Goal: Task Accomplishment & Management: Manage account settings

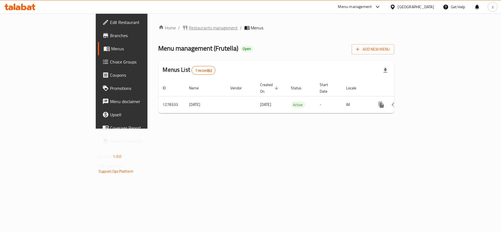
click at [189, 28] on span "Restaurants management" at bounding box center [213, 27] width 49 height 7
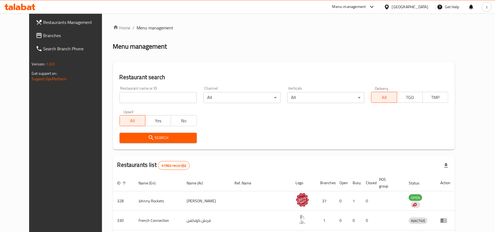
click at [43, 37] on span "Branches" at bounding box center [75, 35] width 64 height 7
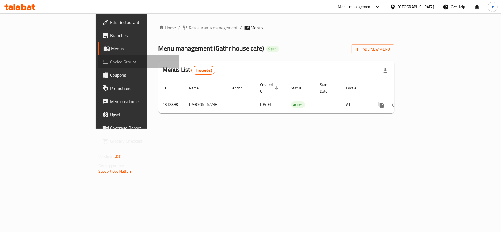
click at [110, 60] on span "Choice Groups" at bounding box center [142, 62] width 65 height 7
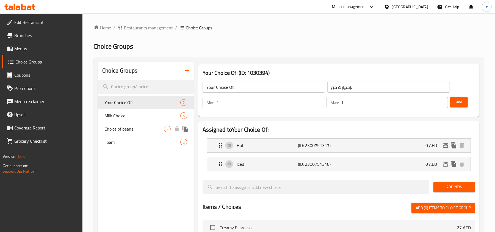
click at [129, 128] on span "Choice of beans" at bounding box center [133, 129] width 59 height 7
type input "Choice of beans"
type input "اختيار نوع البُن"
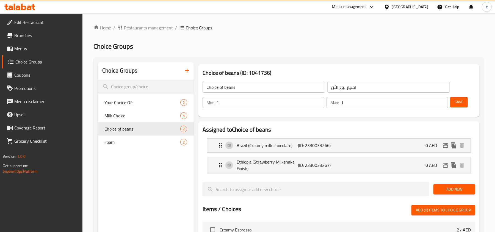
click at [21, 25] on span "Edit Restaurant" at bounding box center [46, 22] width 64 height 7
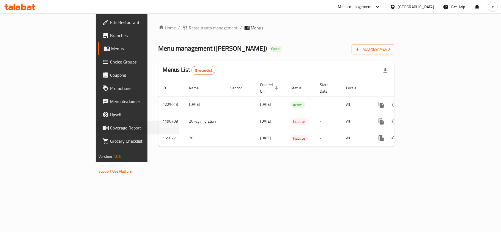
drag, startPoint x: 0, startPoint y: 0, endPoint x: 0, endPoint y: 123, distance: 123.4
click at [92, 123] on div "Coverage Report" at bounding box center [136, 127] width 88 height 13
click at [189, 25] on span "Restaurants management" at bounding box center [213, 27] width 49 height 7
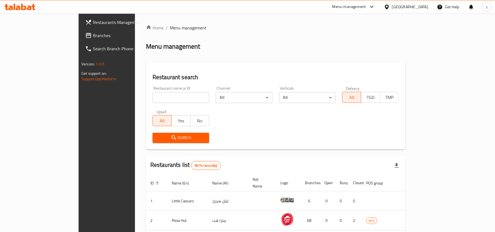
click at [24, 34] on div at bounding box center [247, 116] width 495 height 232
click at [93, 34] on span "Branches" at bounding box center [125, 35] width 64 height 7
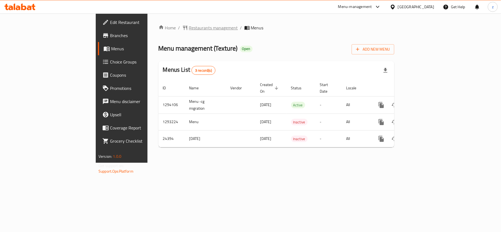
click at [189, 27] on span "Restaurants management" at bounding box center [213, 27] width 49 height 7
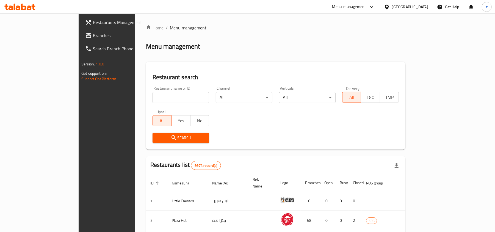
click at [81, 41] on link "Branches" at bounding box center [121, 35] width 81 height 13
